Goal: Understand process/instructions: Learn how to perform a task or action

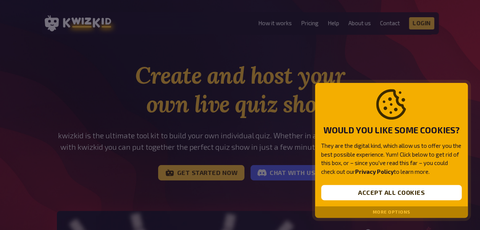
scroll to position [2, 0]
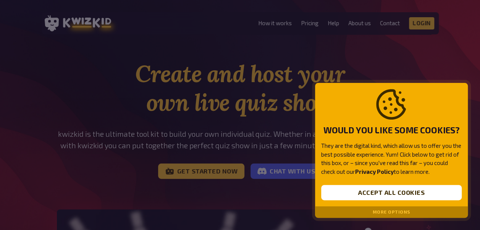
click at [427, 59] on div at bounding box center [240, 115] width 480 height 230
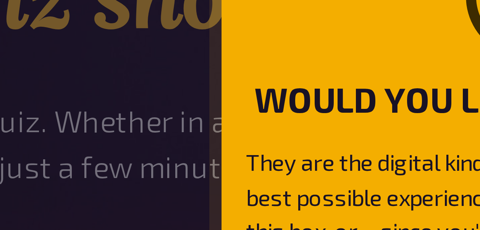
click at [263, 118] on div at bounding box center [240, 115] width 480 height 230
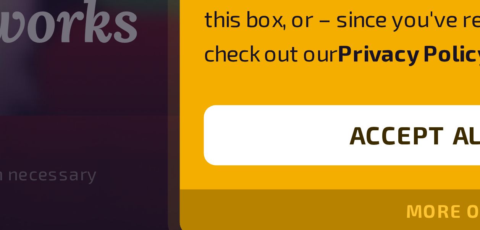
scroll to position [230, 0]
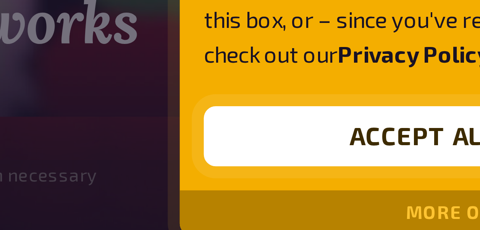
click at [357, 195] on button "Accept all cookies" at bounding box center [391, 192] width 141 height 15
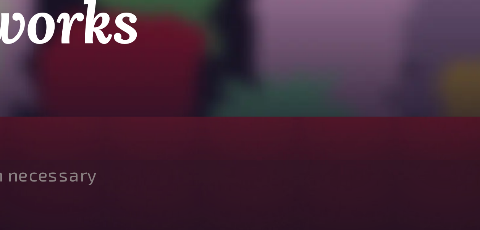
click at [342, 193] on section "Create and host your own live quiz show kwizkid is the ultimate tool kit to bui…" at bounding box center [240, 31] width 458 height 398
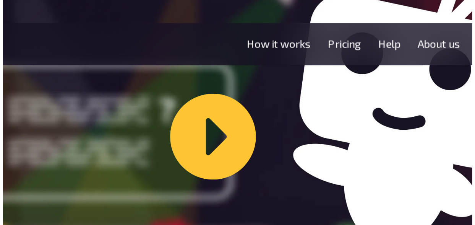
scroll to position [241, 0]
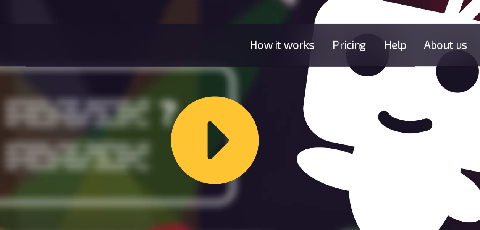
click at [324, 70] on div "Let me show you how kwizkid works" at bounding box center [240, 72] width 367 height 206
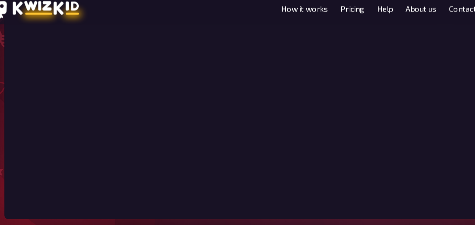
scroll to position [204, 0]
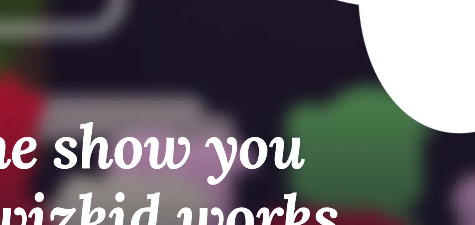
click at [243, 106] on div "Let me show you how kwizkid works" at bounding box center [237, 81] width 367 height 206
